Goal: Transaction & Acquisition: Purchase product/service

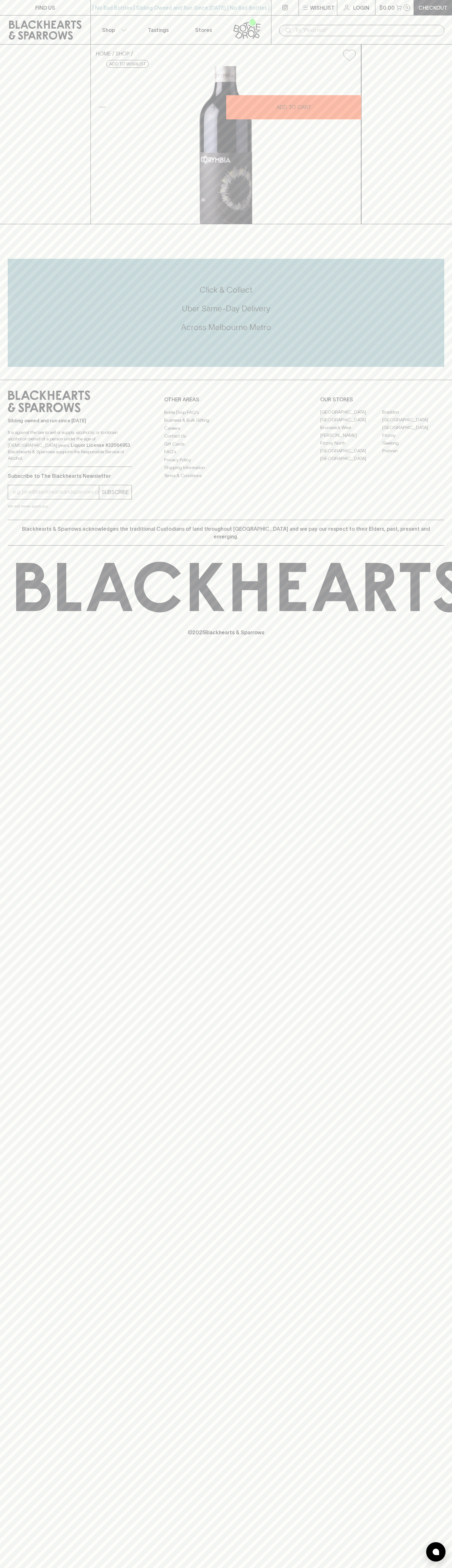
click at [63, 27] on icon at bounding box center [45, 30] width 72 height 19
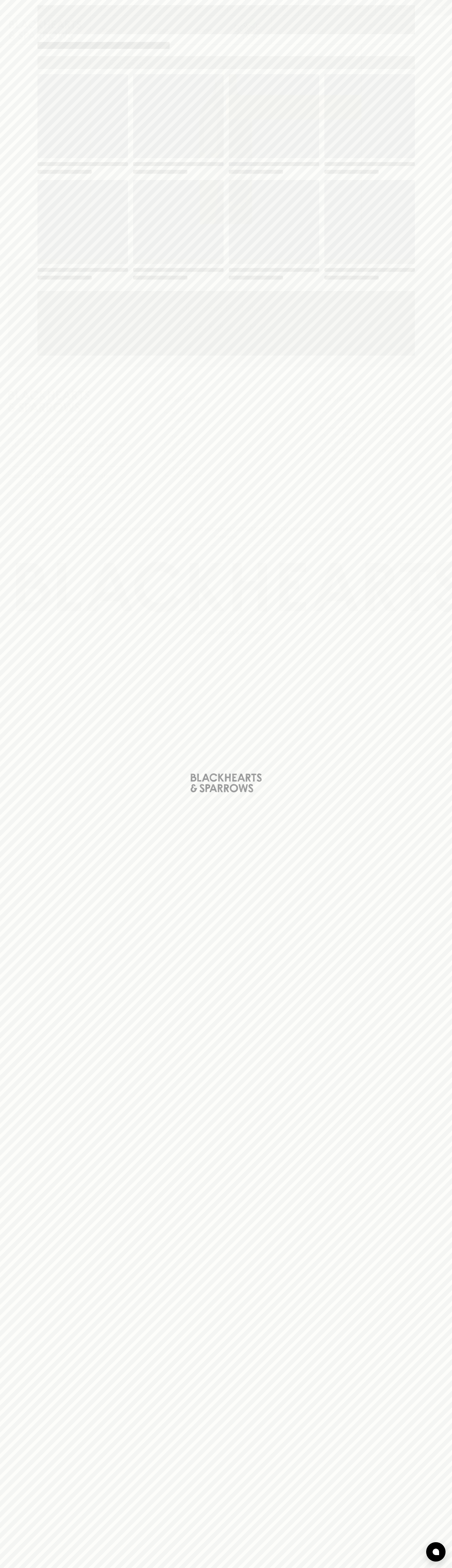
click at [450, 673] on div "Loading" at bounding box center [226, 784] width 452 height 1568
click at [260, 1567] on html "FIND US | No Bad Bottles | Sibling Owned and Run Since [DATE] | No Bad Bottles …" at bounding box center [226, 784] width 452 height 1568
click at [26, 1465] on div "Loading" at bounding box center [226, 784] width 452 height 1568
